Goal: Information Seeking & Learning: Learn about a topic

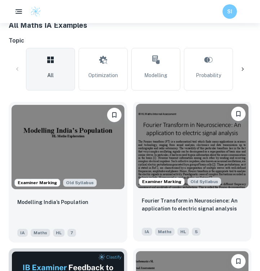
scroll to position [190, 0]
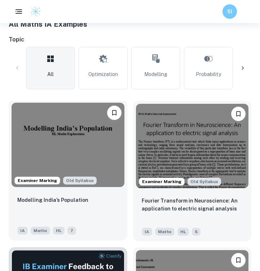
click at [81, 131] on img at bounding box center [68, 145] width 113 height 84
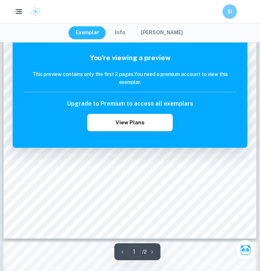
scroll to position [211, 0]
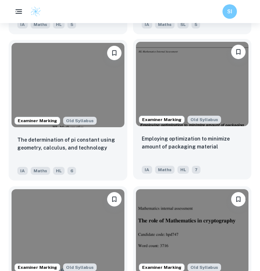
scroll to position [968, 0]
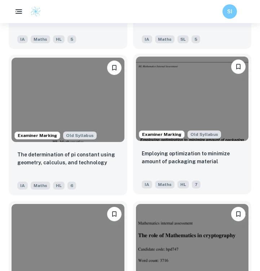
click at [188, 117] on img at bounding box center [192, 99] width 113 height 84
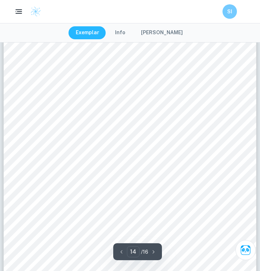
scroll to position [4832, 0]
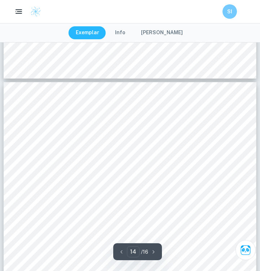
type input "13"
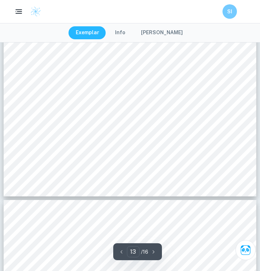
scroll to position [4668, 0]
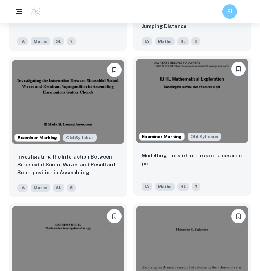
scroll to position [2460, 0]
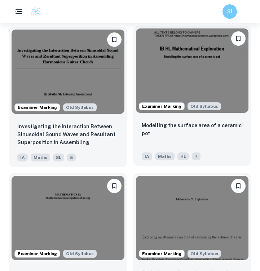
click at [181, 139] on div "Modelling the surface area of a ceramic pot" at bounding box center [192, 133] width 101 height 25
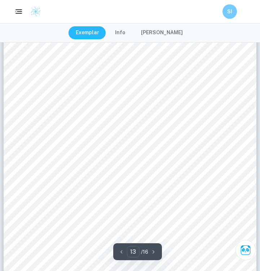
scroll to position [4531, 0]
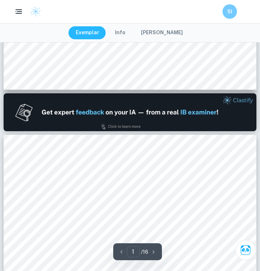
type input "2"
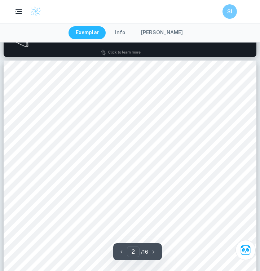
scroll to position [355, 0]
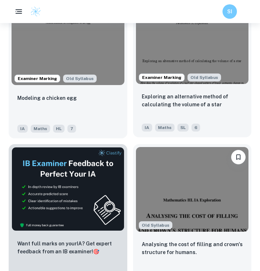
scroll to position [2649, 0]
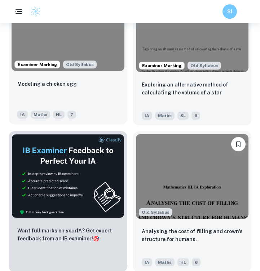
click at [71, 90] on div "Modeling a chicken egg" at bounding box center [67, 92] width 101 height 25
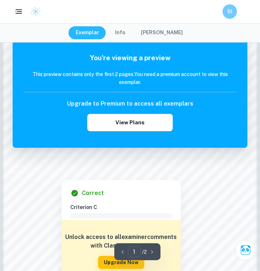
scroll to position [455, 0]
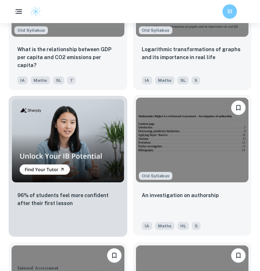
scroll to position [2974, 0]
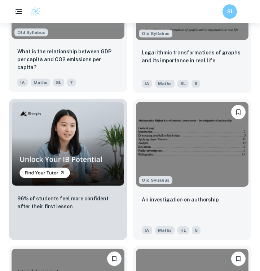
click at [81, 69] on div "What is the relationship between GDP per capita and CO2 emissions per capita?" at bounding box center [67, 60] width 101 height 25
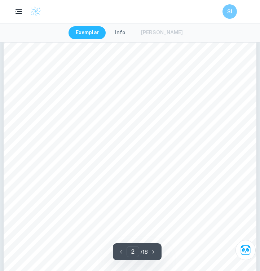
scroll to position [413, 0]
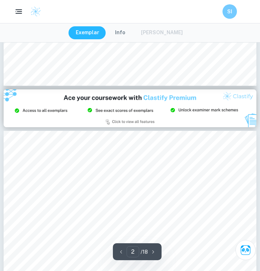
type input "3"
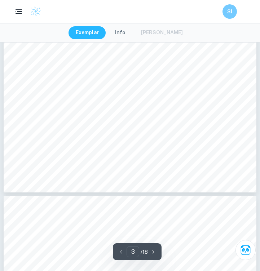
scroll to position [1033, 0]
